Goal: Obtain resource: Download file/media

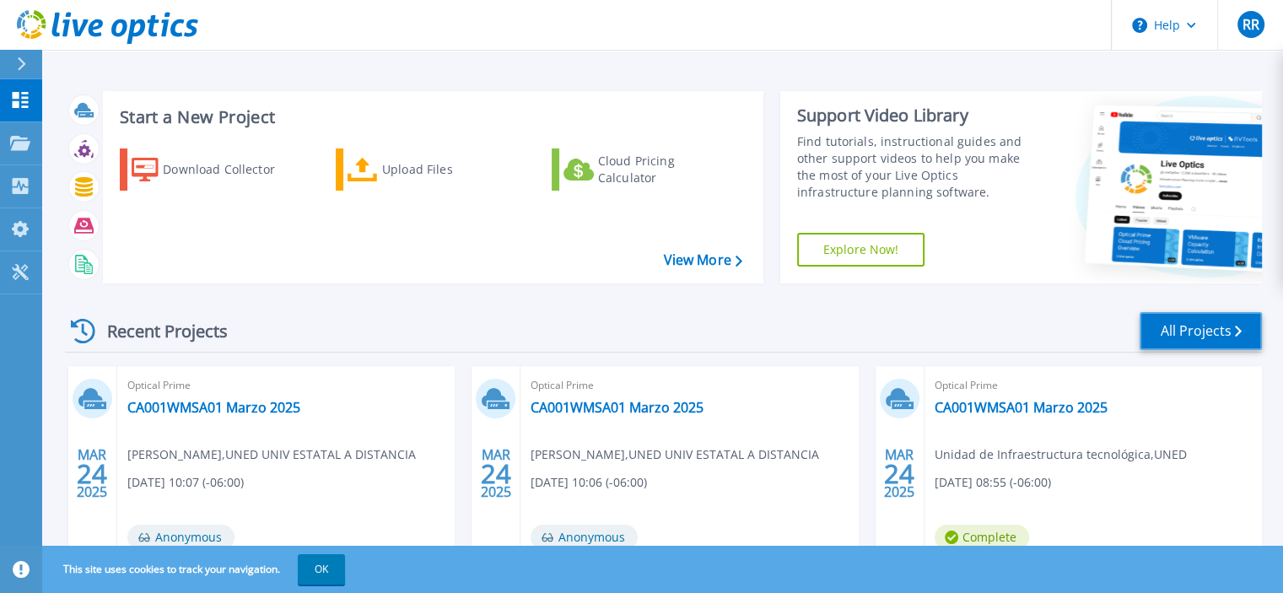
click at [1192, 335] on link "All Projects" at bounding box center [1200, 331] width 122 height 38
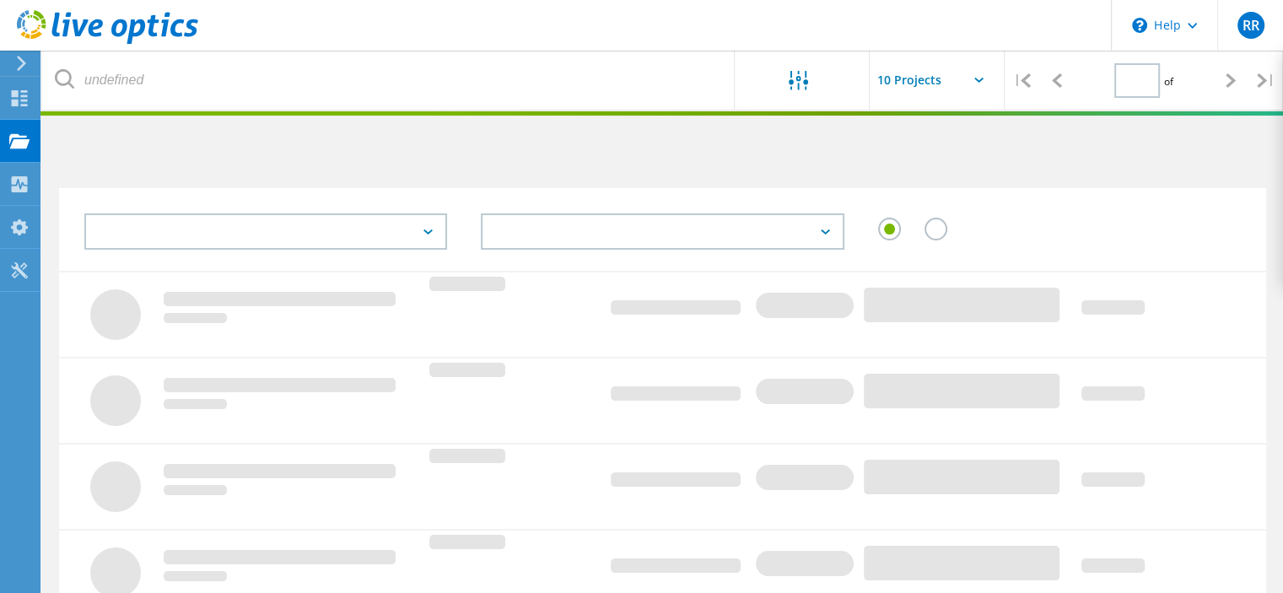
type input "1"
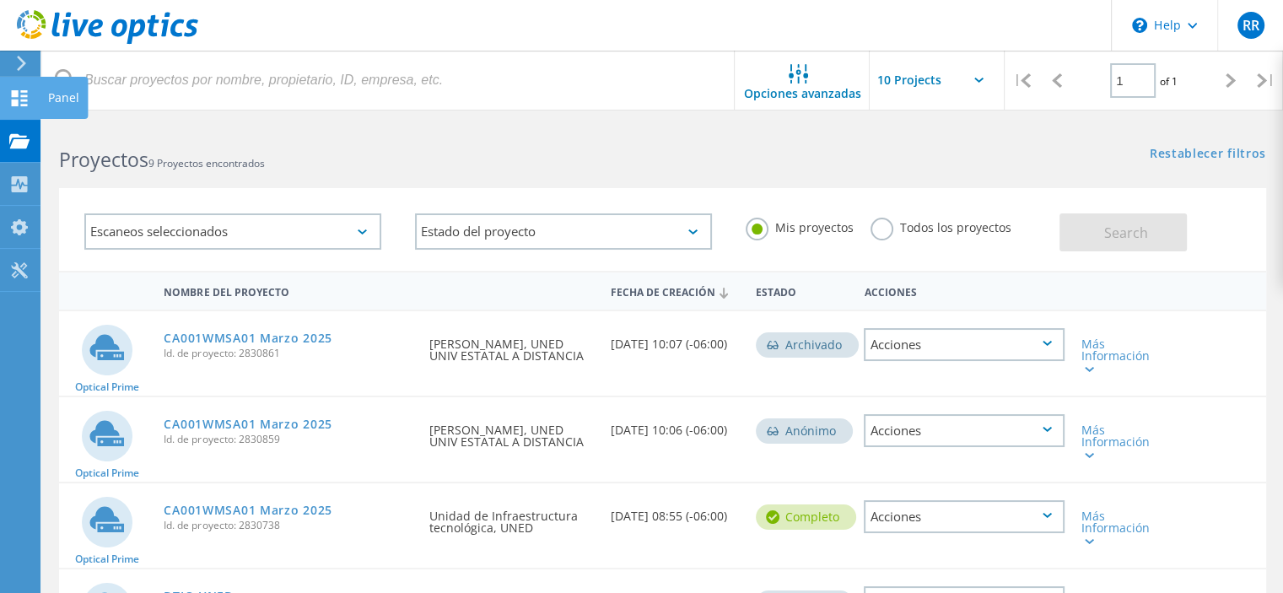
click at [17, 101] on use at bounding box center [20, 98] width 16 height 16
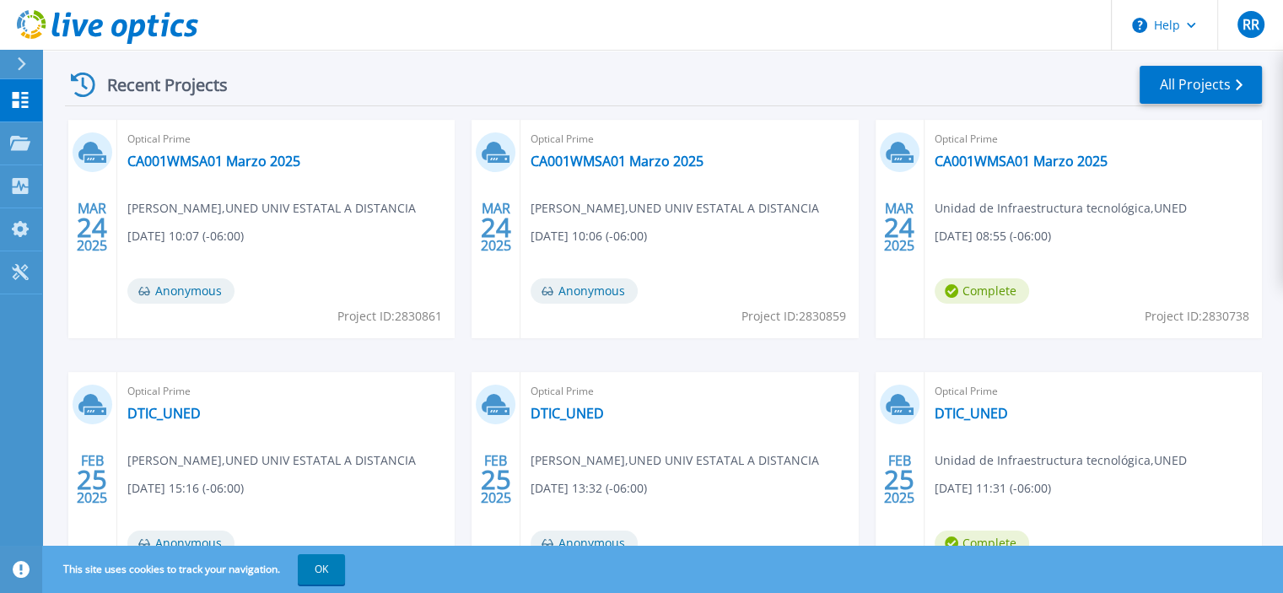
scroll to position [341, 0]
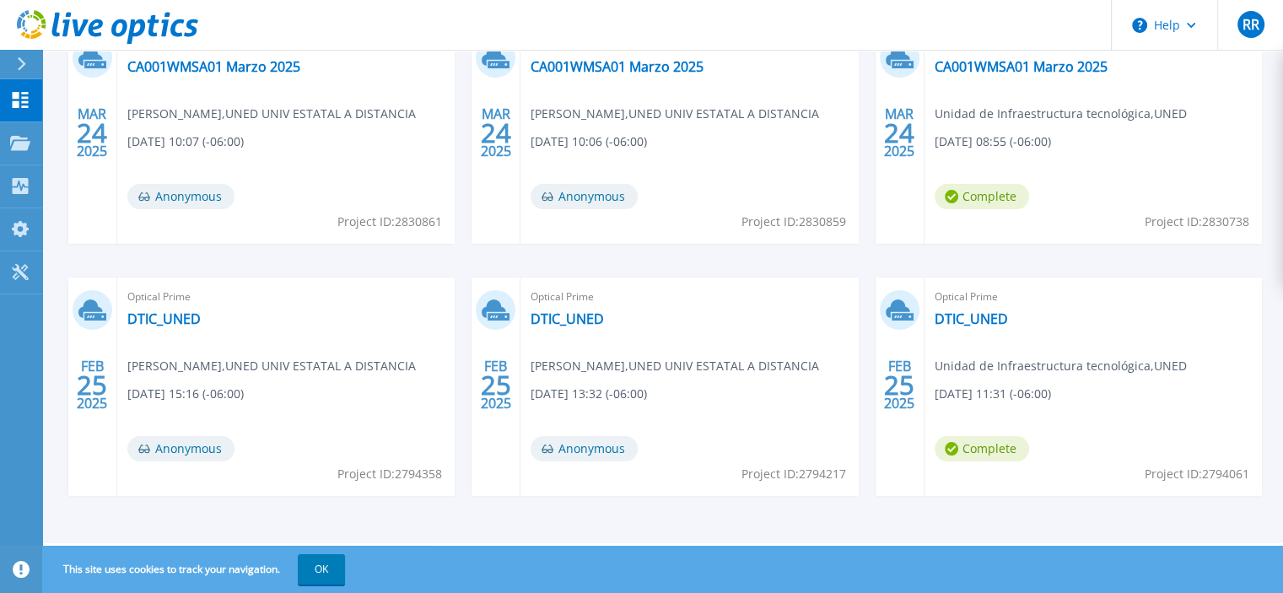
click at [416, 123] on span "Rolando Rojas , UNED UNIV ESTATAL A DISTANCIA" at bounding box center [271, 114] width 288 height 19
click at [561, 316] on link "DTIC_UNED" at bounding box center [566, 318] width 73 height 17
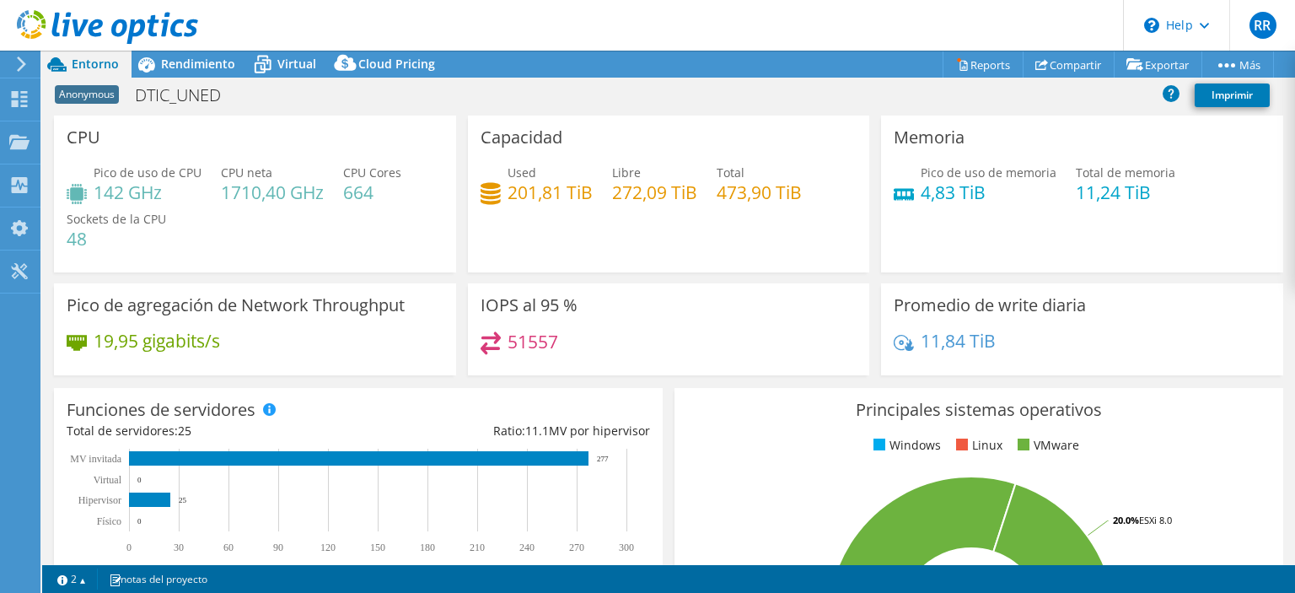
select select "USD"
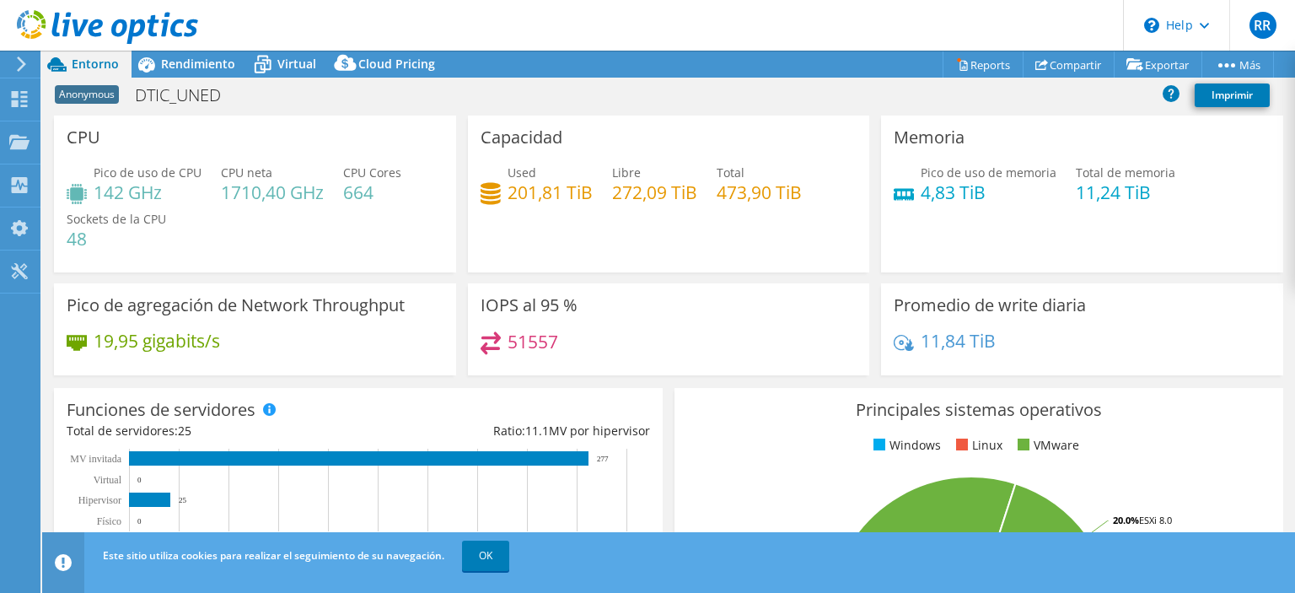
drag, startPoint x: 1294, startPoint y: 240, endPoint x: 1294, endPoint y: 343, distance: 102.9
click at [1294, 343] on div "CPU Pico de uso de CPU 142 GHz CPU neta 1710,40 GHz CPU Cores 664 Sockets de la…" at bounding box center [668, 340] width 1253 height 449
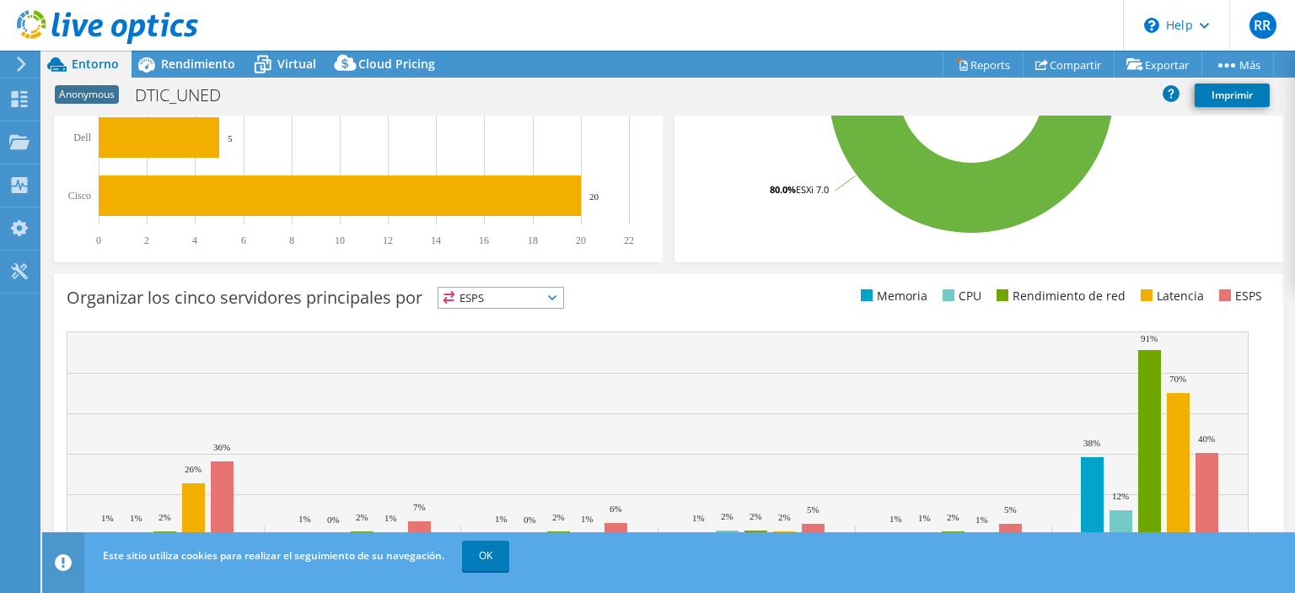
scroll to position [578, 0]
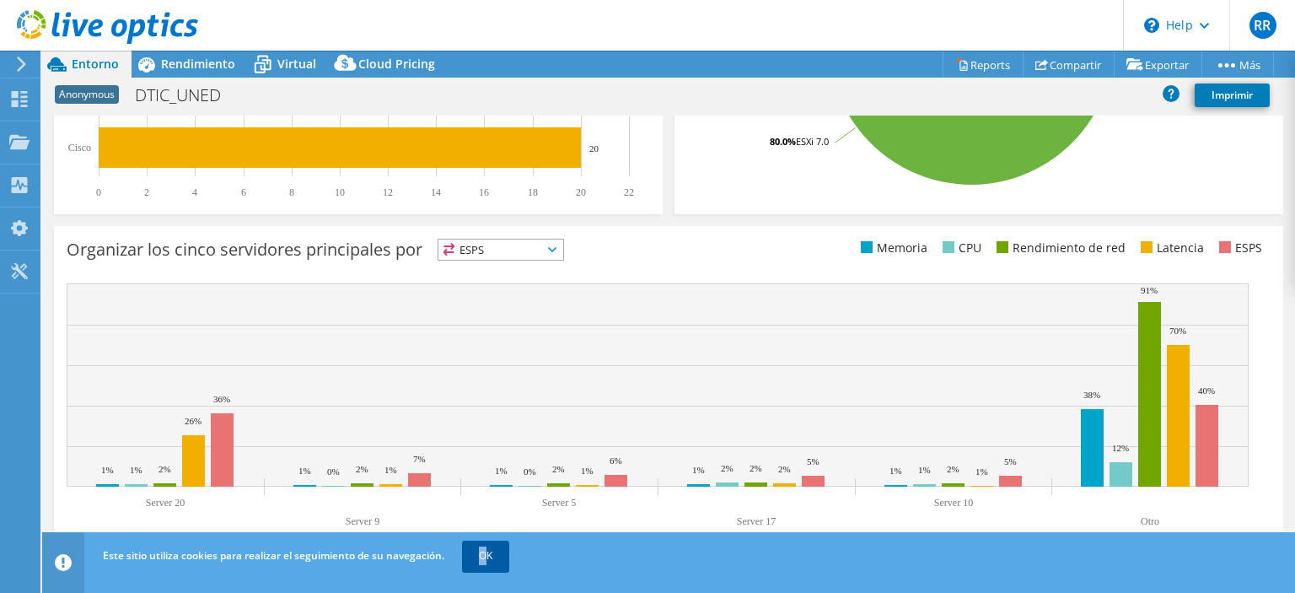
click at [486, 541] on div "Este sitio utiliza cookies para realizar el seguimiento de su navegación. OK" at bounding box center [700, 555] width 1203 height 47
click at [489, 566] on link "OK" at bounding box center [485, 556] width 47 height 30
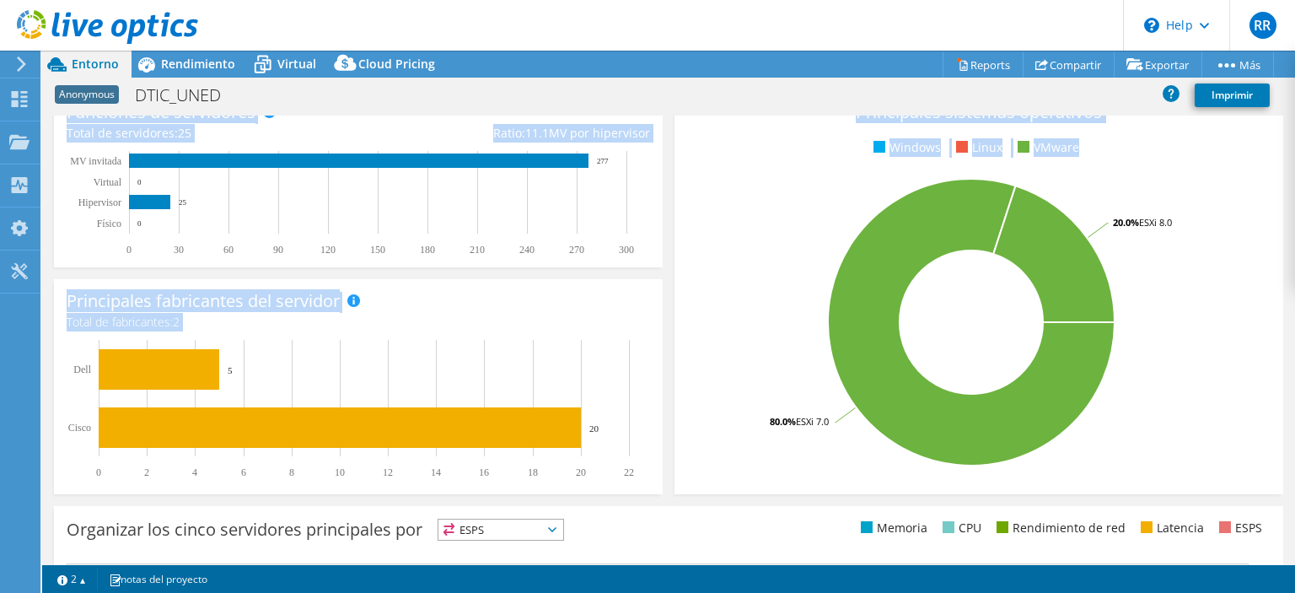
scroll to position [0, 0]
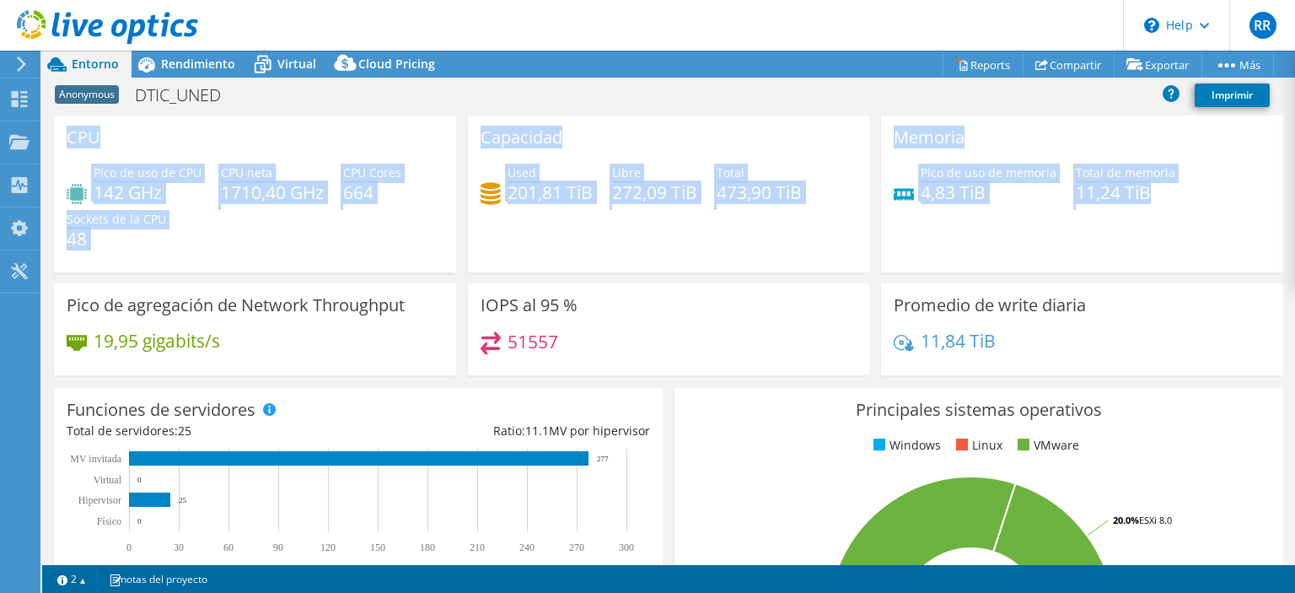
drag, startPoint x: 1294, startPoint y: 460, endPoint x: 1245, endPoint y: 173, distance: 291.0
click at [1245, 173] on div "CPU Pico de uso de CPU 142 GHz CPU neta 1710,40 GHz CPU Cores 664 Sockets de la…" at bounding box center [668, 340] width 1253 height 449
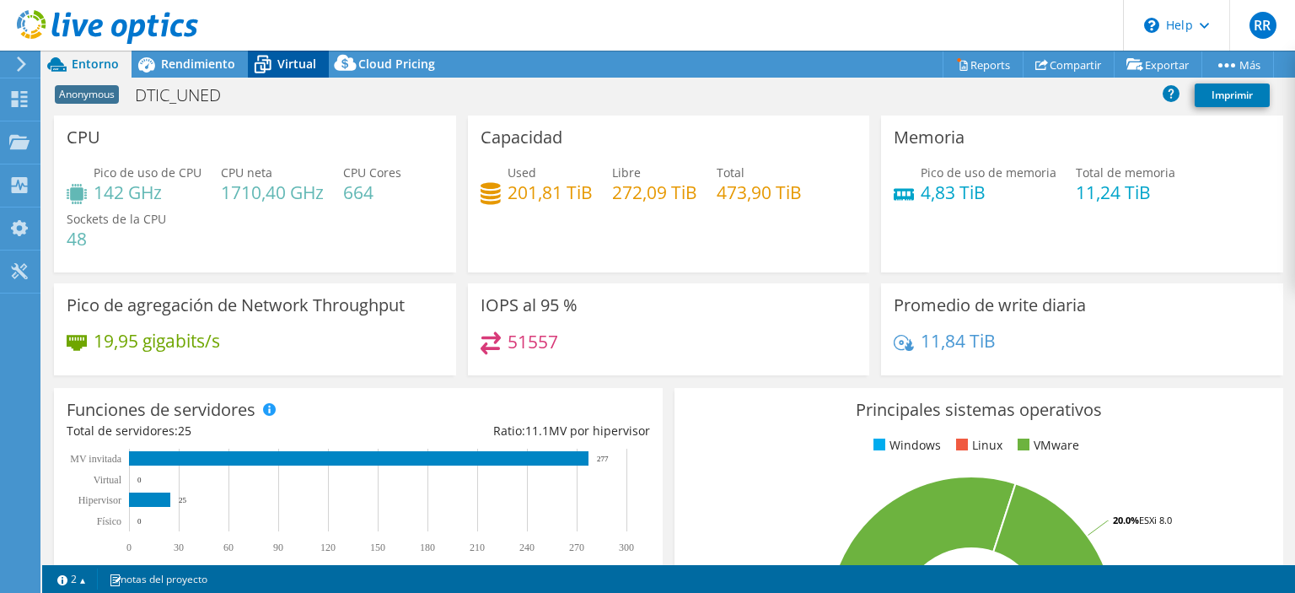
click at [273, 65] on icon at bounding box center [263, 65] width 30 height 30
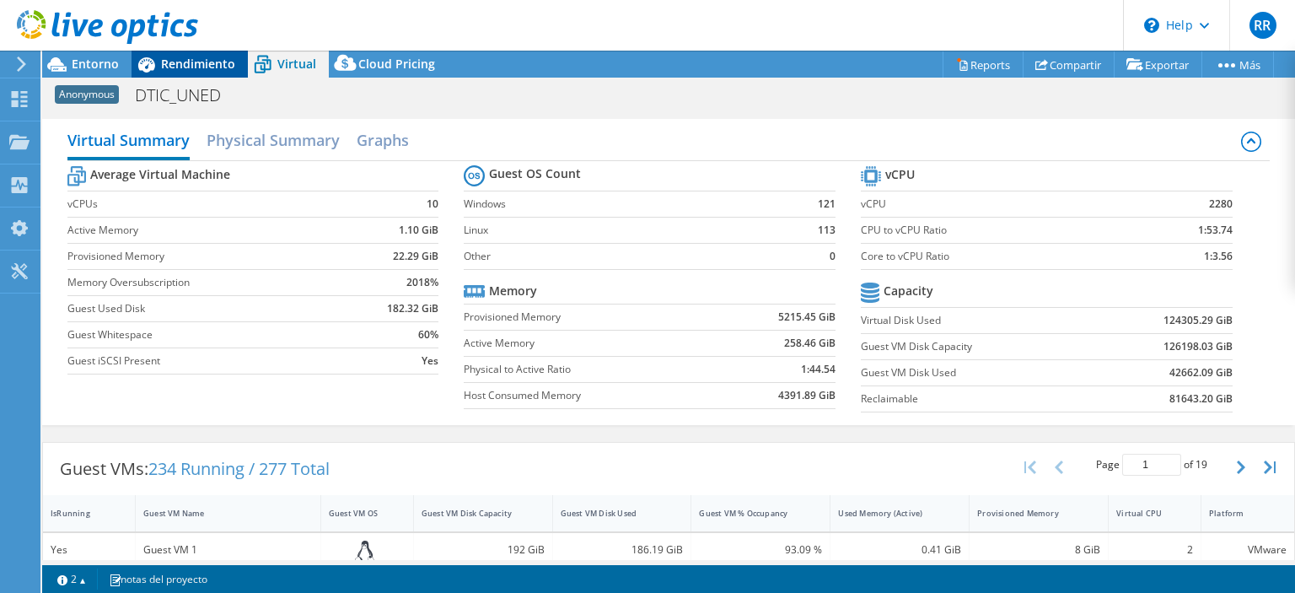
click at [196, 63] on span "Rendimiento" at bounding box center [198, 64] width 74 height 16
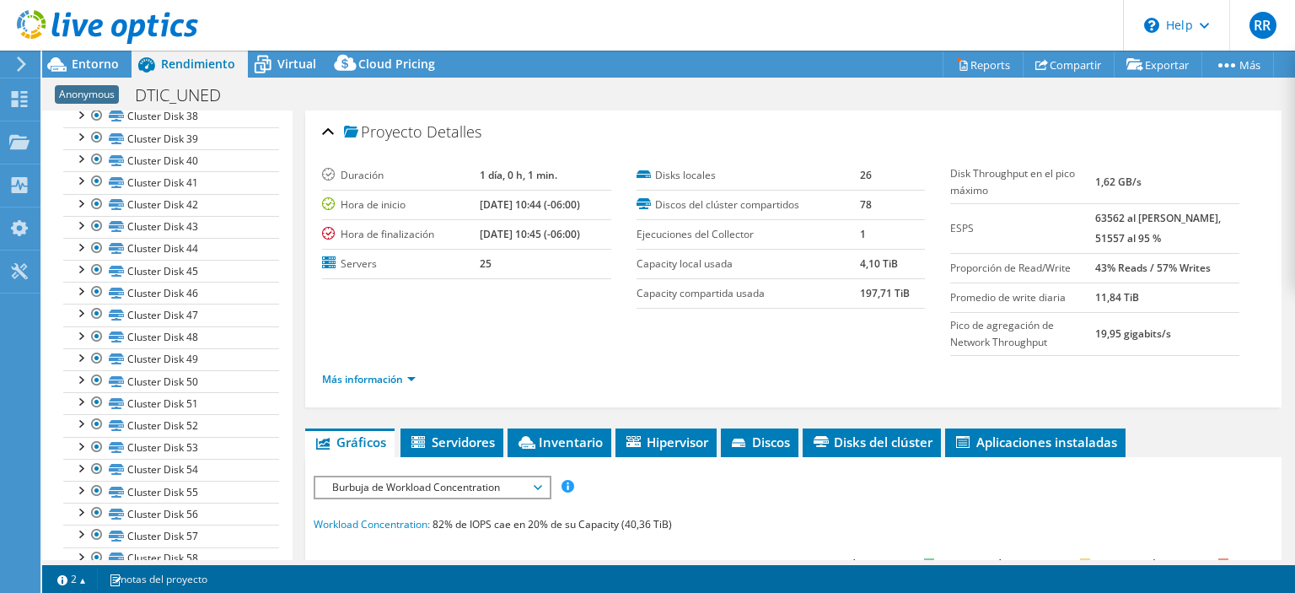
scroll to position [1117, 0]
click at [97, 350] on div at bounding box center [97, 355] width 17 height 20
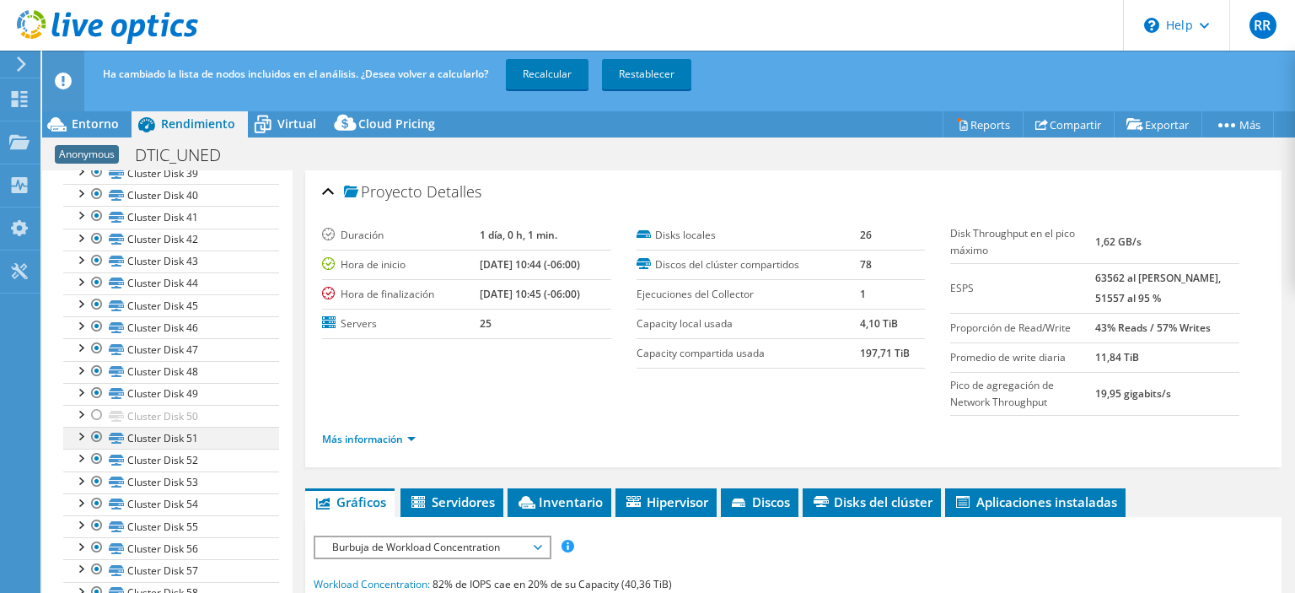
click at [101, 427] on div at bounding box center [97, 437] width 17 height 20
click at [101, 412] on div at bounding box center [97, 415] width 17 height 20
click at [98, 428] on div at bounding box center [97, 437] width 17 height 20
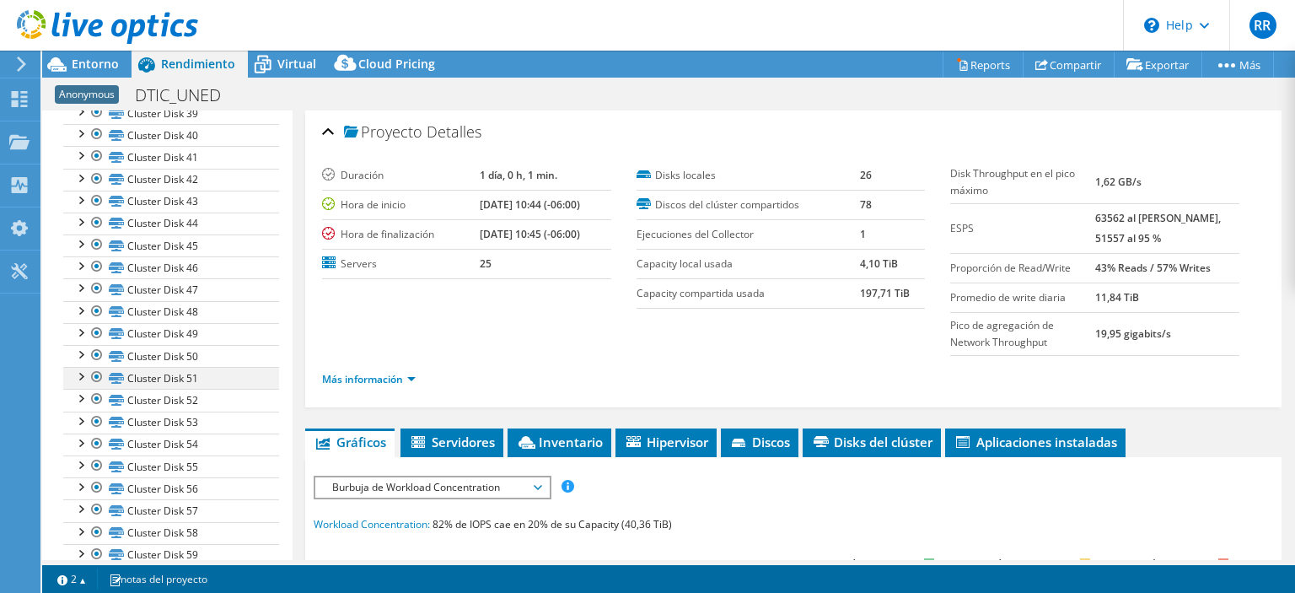
click at [78, 370] on div at bounding box center [80, 375] width 17 height 17
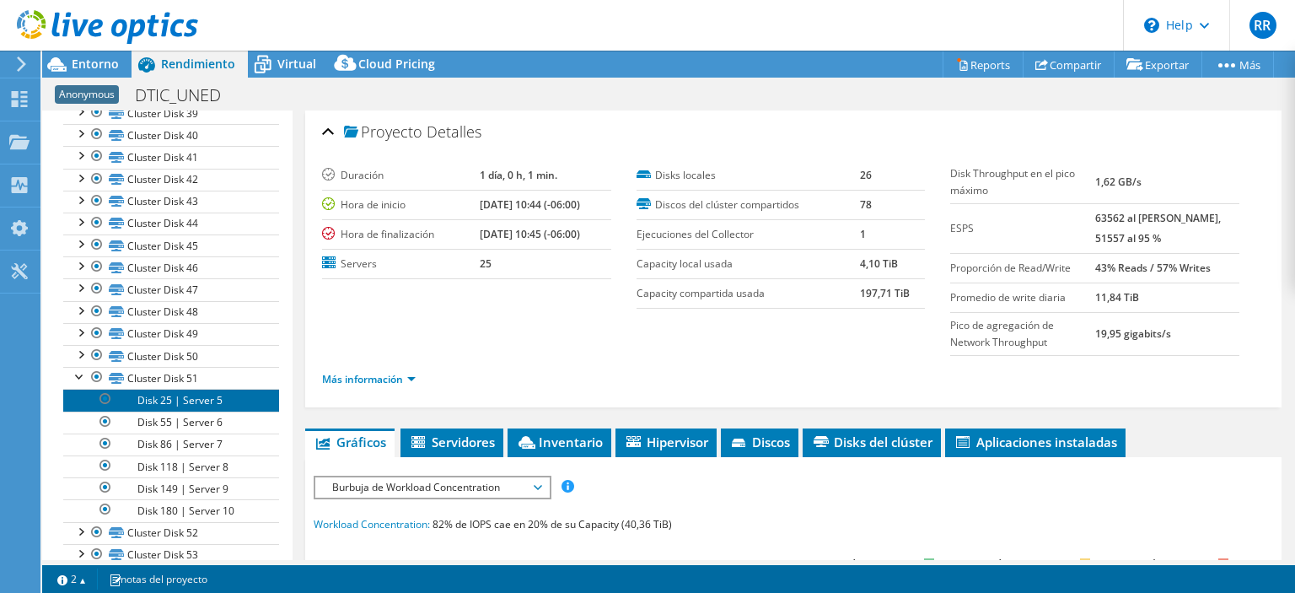
click at [182, 396] on link "Disk 25 | Server 5" at bounding box center [171, 400] width 216 height 22
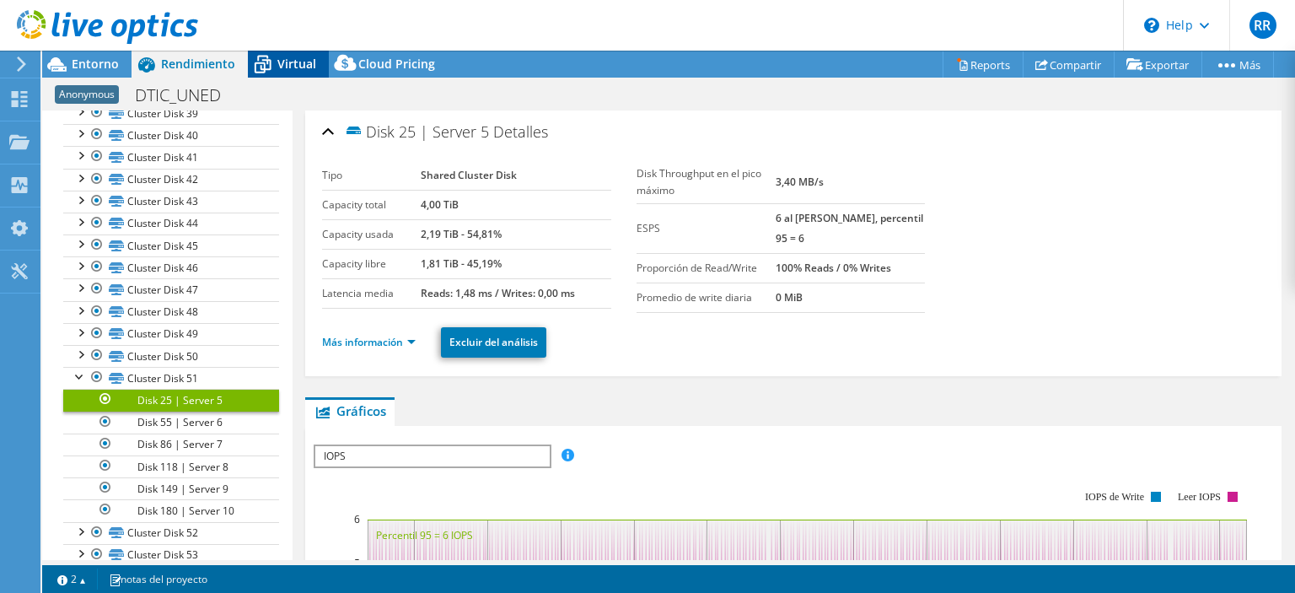
click at [262, 67] on icon at bounding box center [263, 65] width 17 height 13
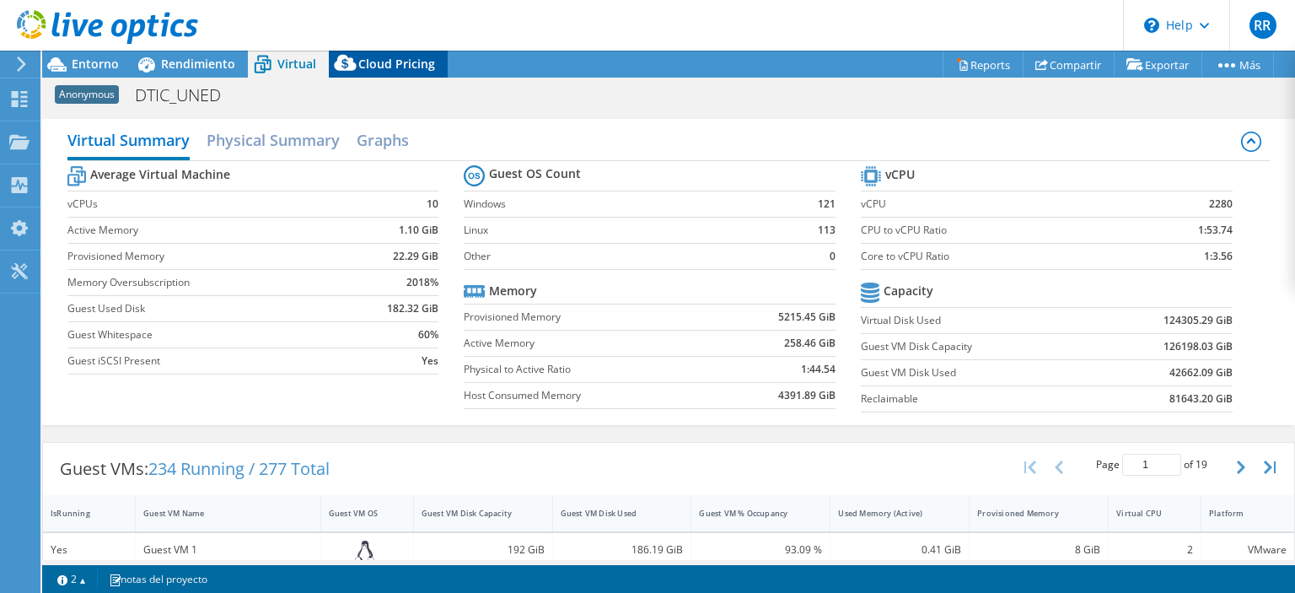
click at [398, 57] on span "Cloud Pricing" at bounding box center [396, 64] width 77 height 16
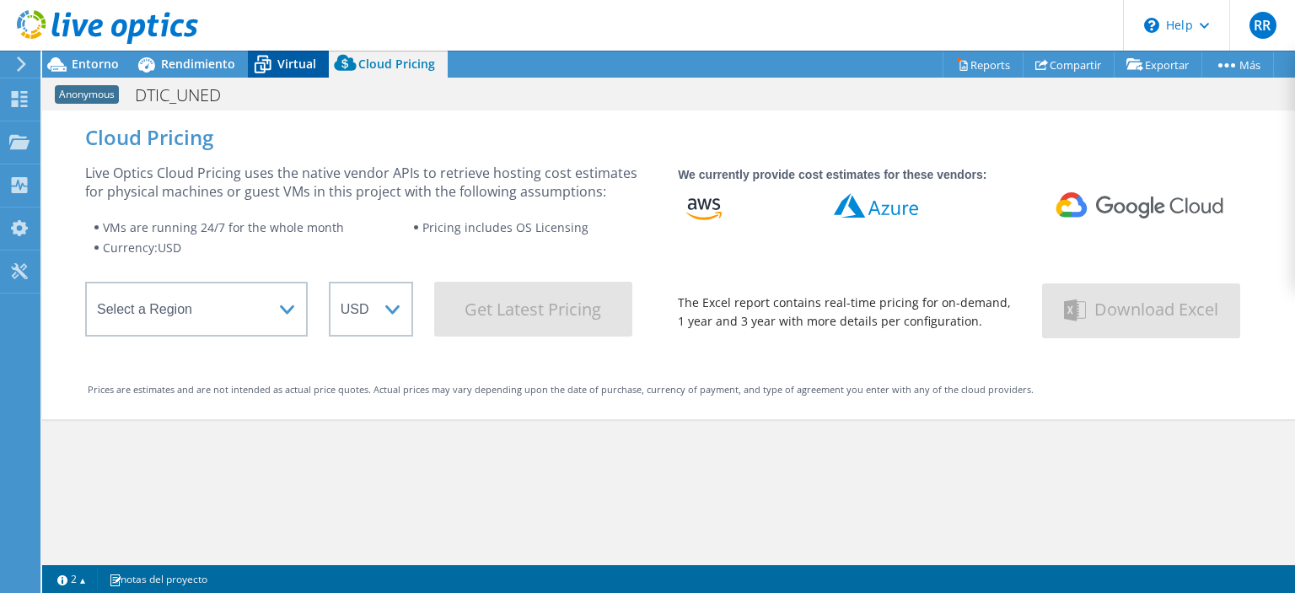
click at [268, 67] on icon at bounding box center [263, 65] width 17 height 13
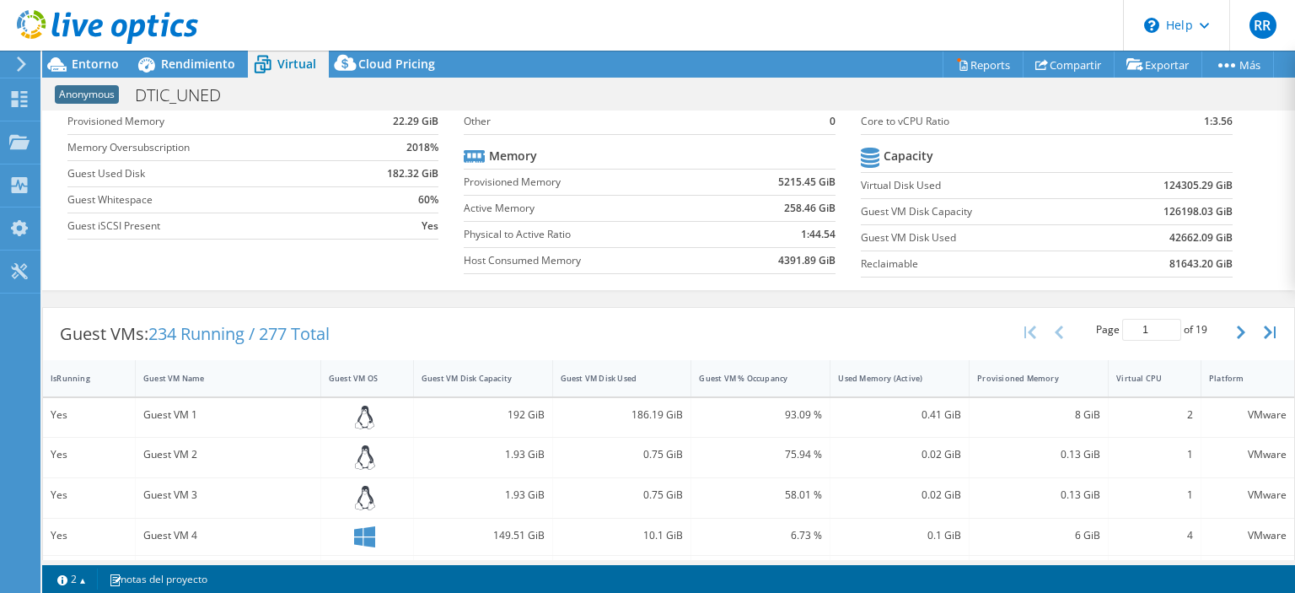
scroll to position [0, 0]
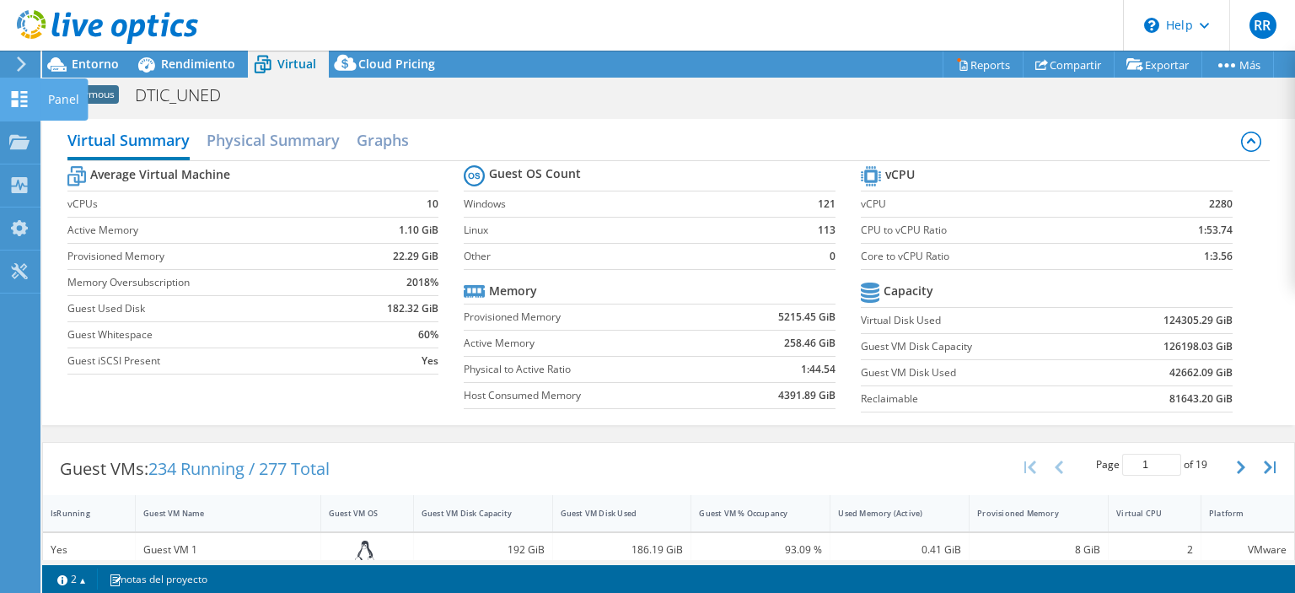
click at [18, 102] on use at bounding box center [20, 99] width 16 height 16
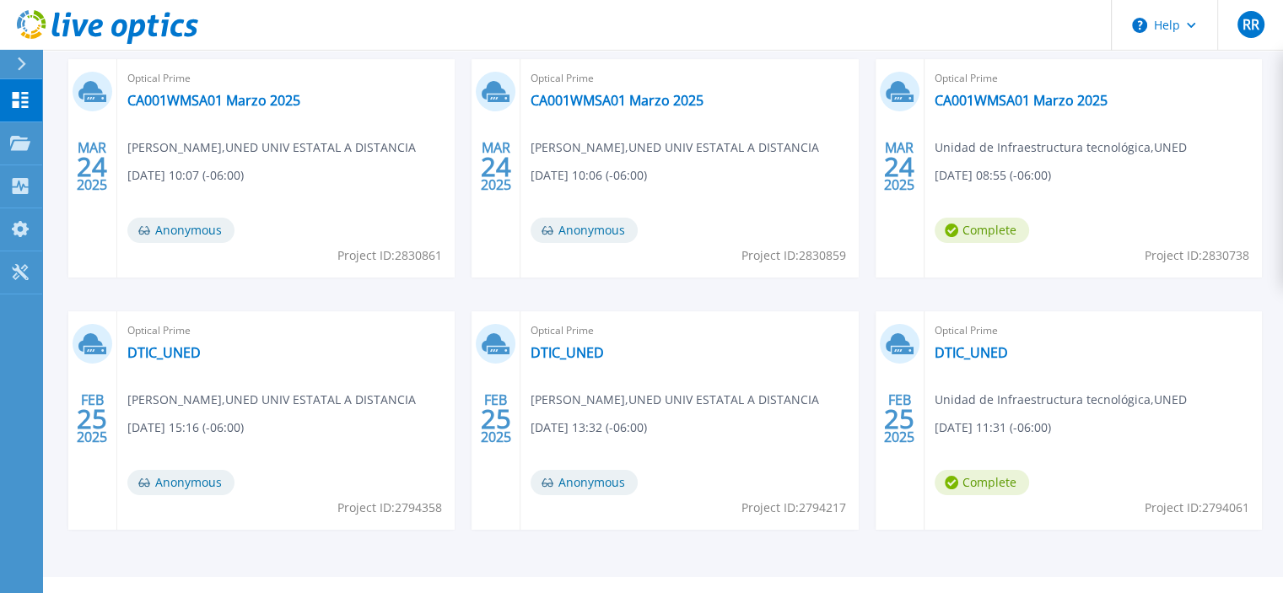
scroll to position [312, 0]
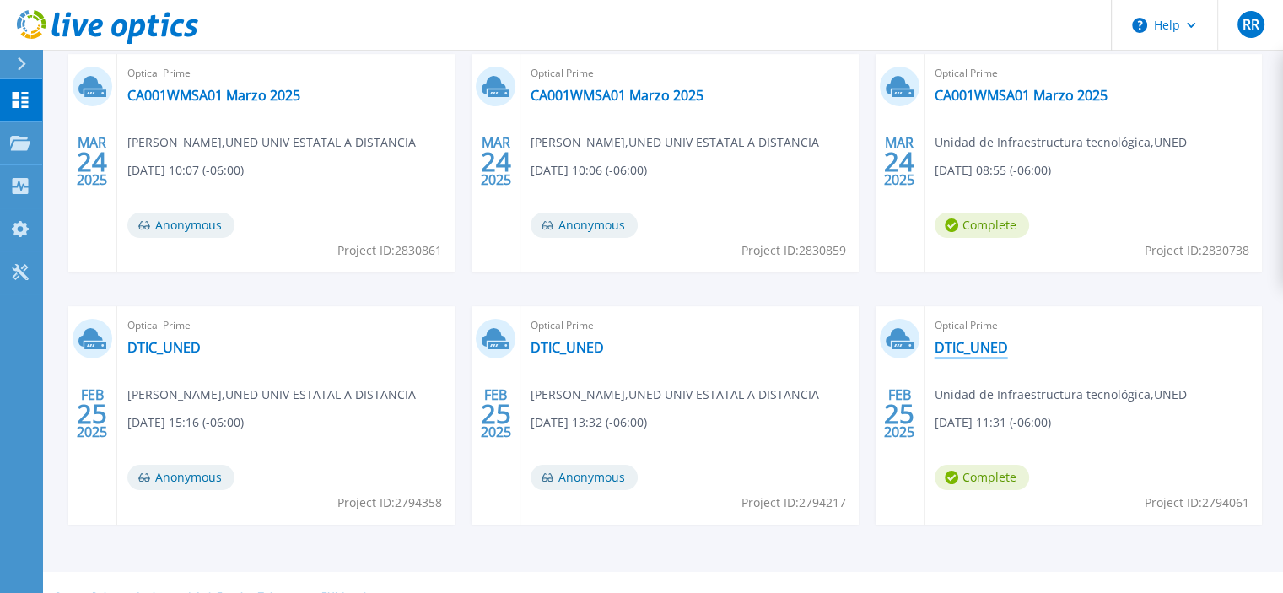
click at [971, 343] on link "DTIC_UNED" at bounding box center [970, 347] width 73 height 17
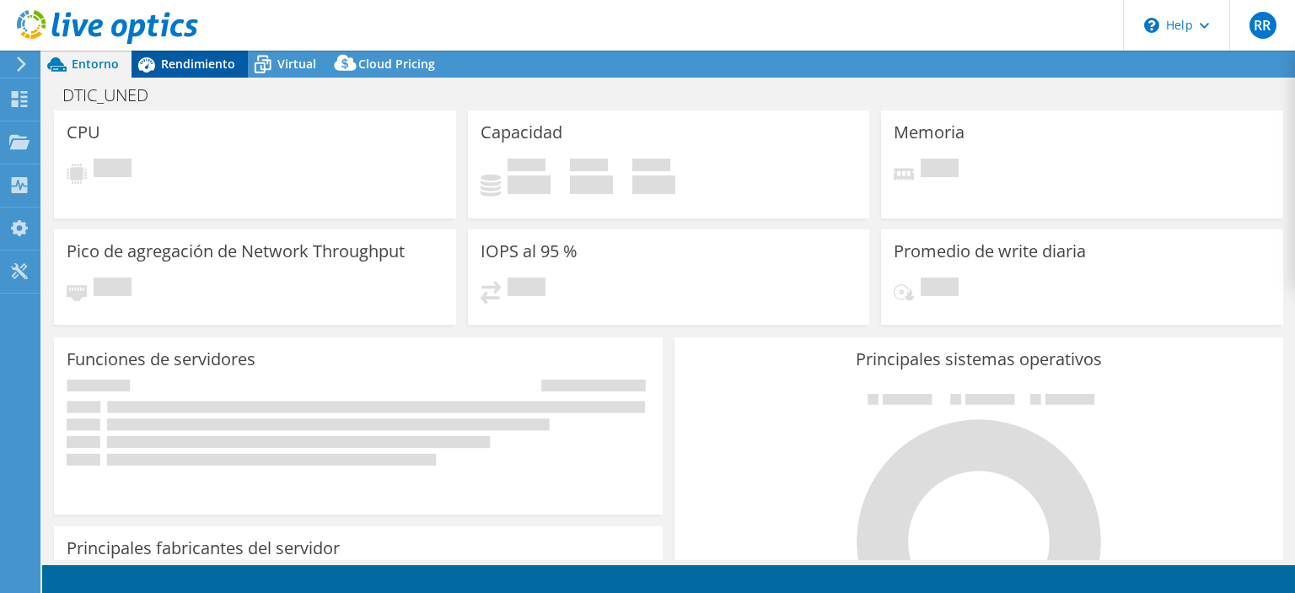
select select "USWest"
select select "USD"
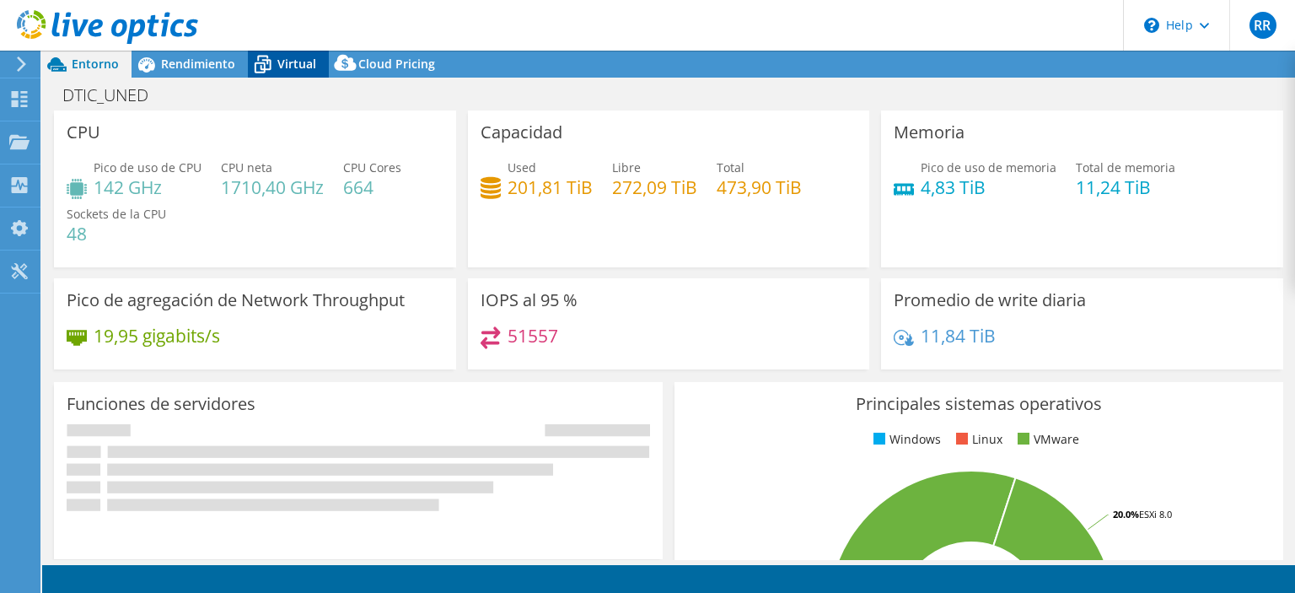
click at [273, 62] on icon at bounding box center [263, 65] width 30 height 30
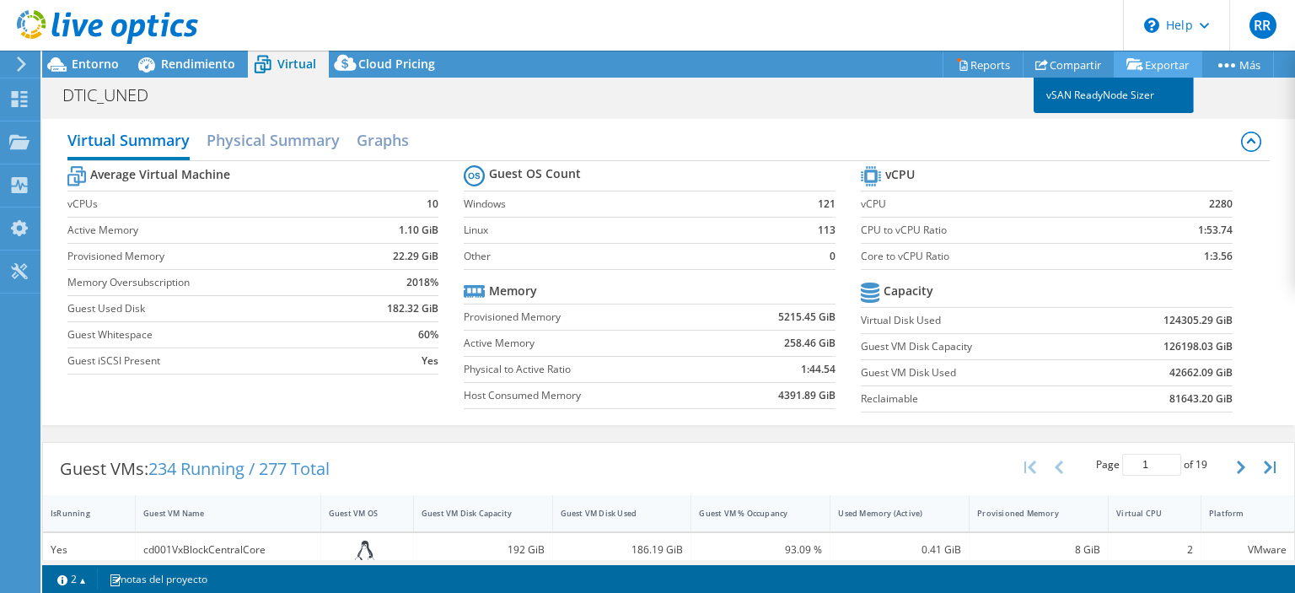
click at [1113, 94] on link "vSAN ReadyNode Sizer" at bounding box center [1114, 95] width 160 height 35
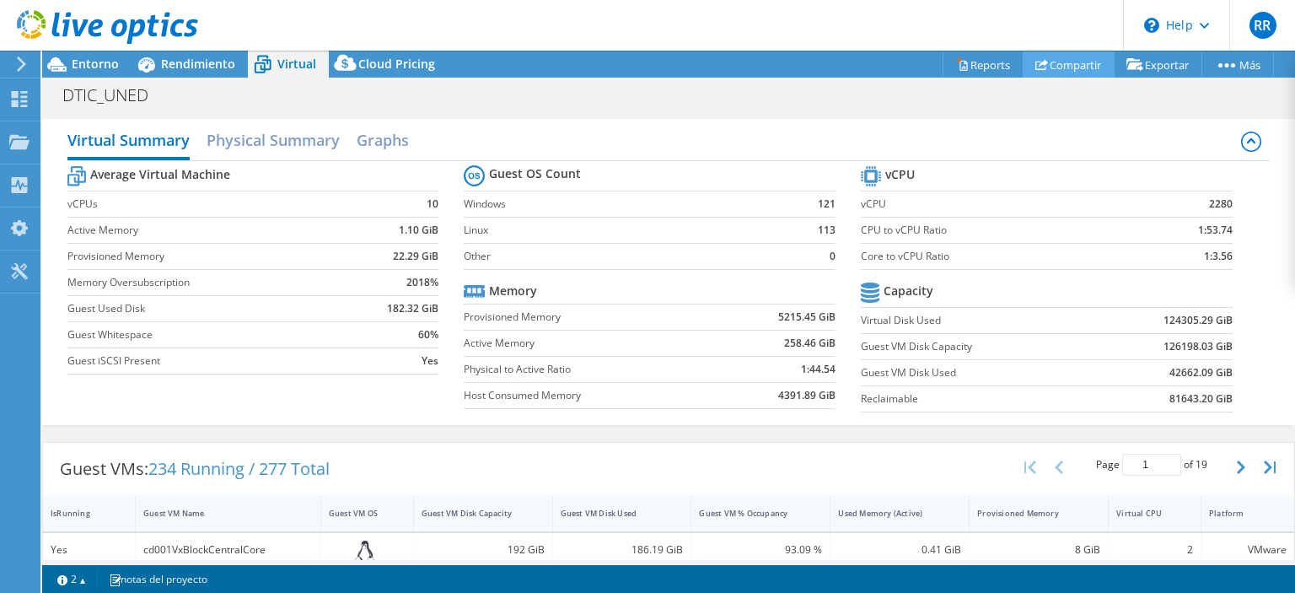
click at [1054, 72] on link "Compartir" at bounding box center [1069, 64] width 92 height 26
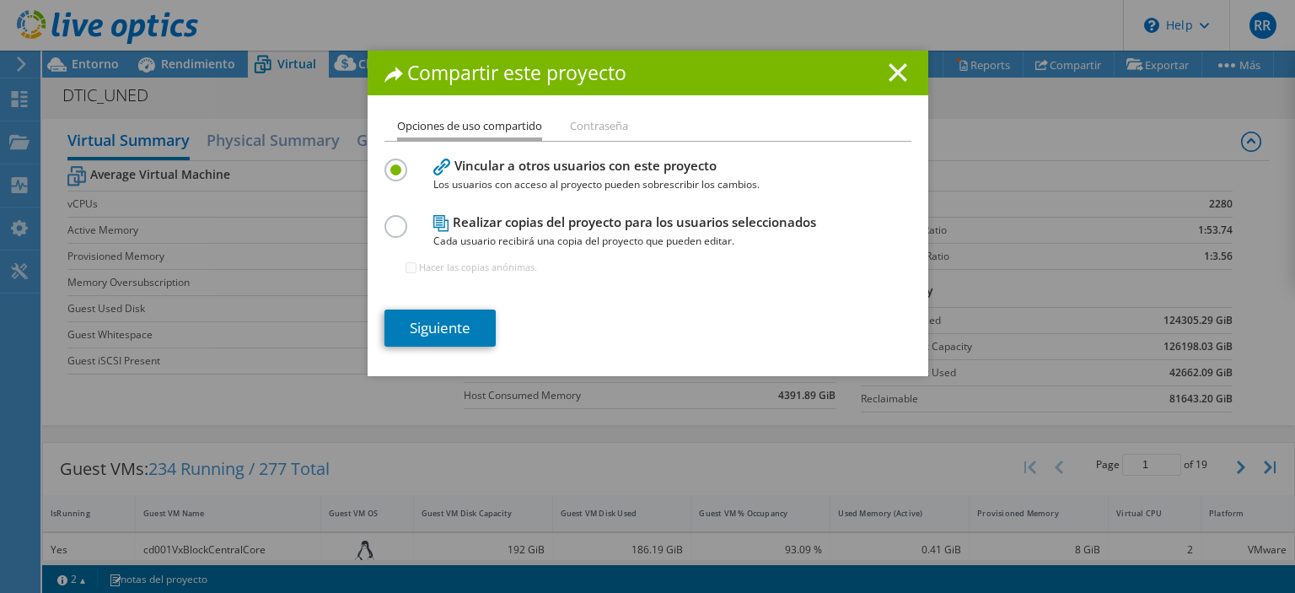
click at [890, 73] on line at bounding box center [898, 72] width 17 height 17
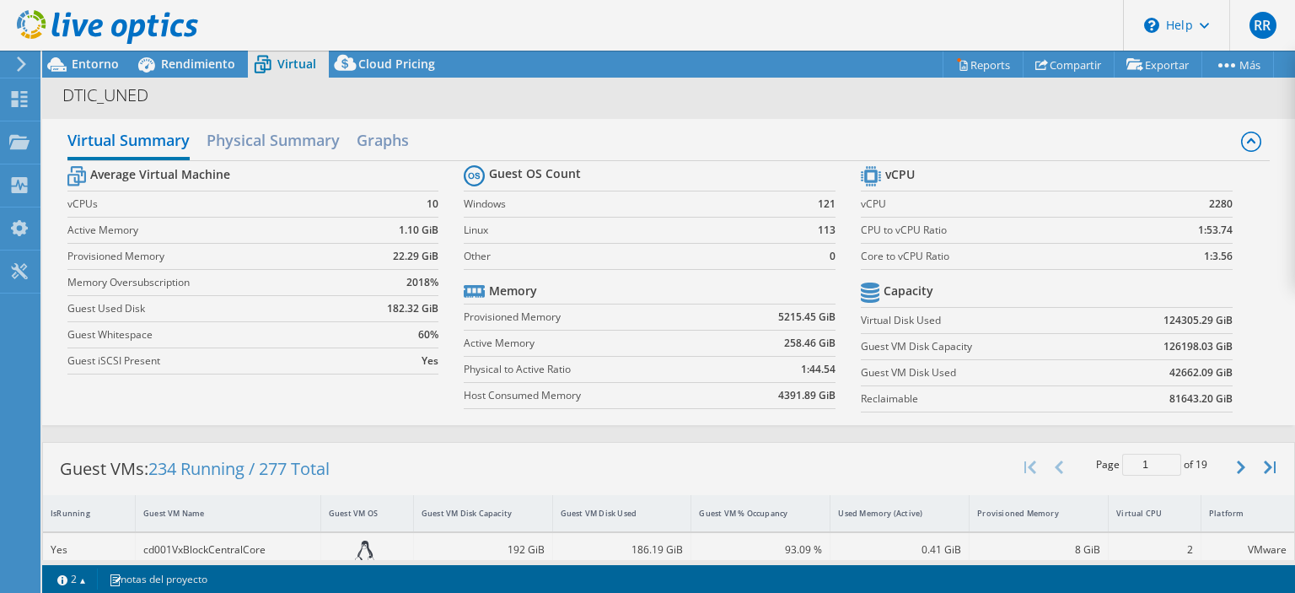
click at [959, 65] on div at bounding box center [647, 296] width 1295 height 593
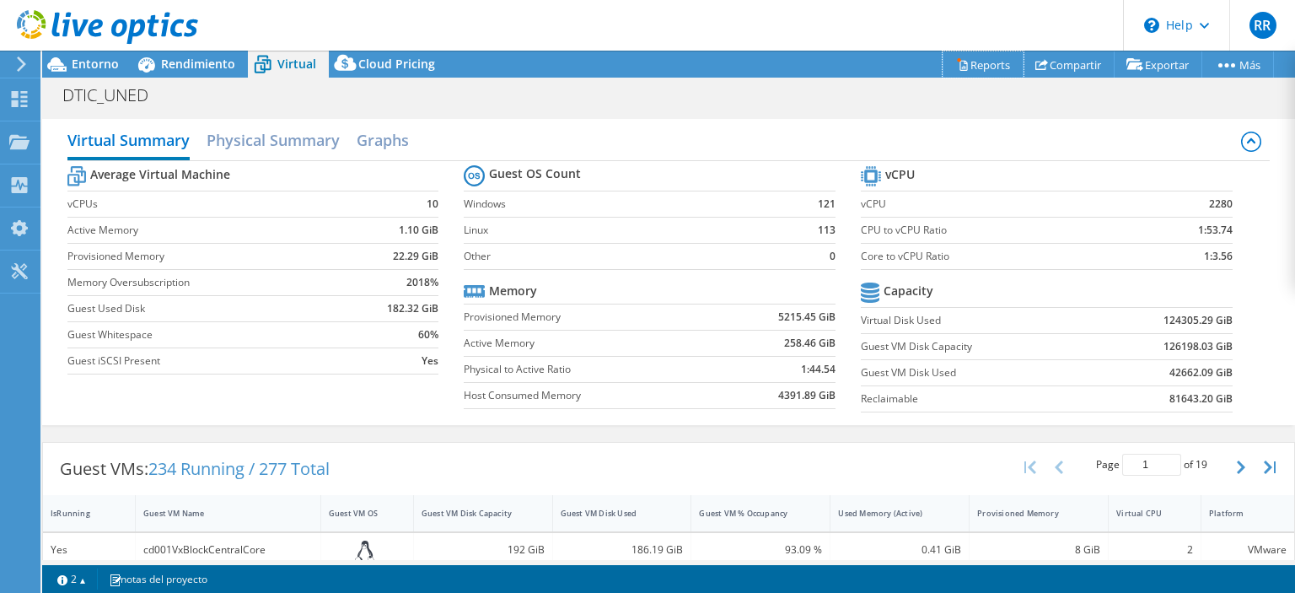
click at [959, 65] on link "Reports" at bounding box center [983, 64] width 81 height 26
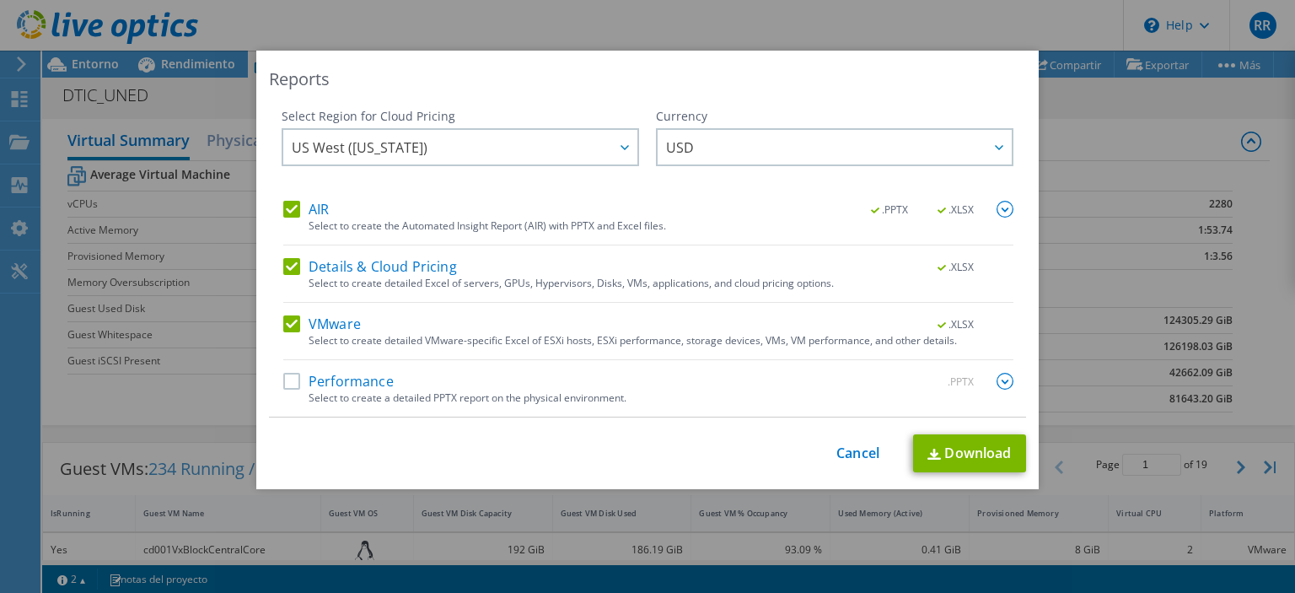
click at [283, 387] on label "Performance" at bounding box center [338, 381] width 110 height 17
click at [0, 0] on input "Performance" at bounding box center [0, 0] width 0 height 0
click at [956, 460] on link "Download" at bounding box center [969, 453] width 113 height 38
